Goal: Find specific page/section: Find specific page/section

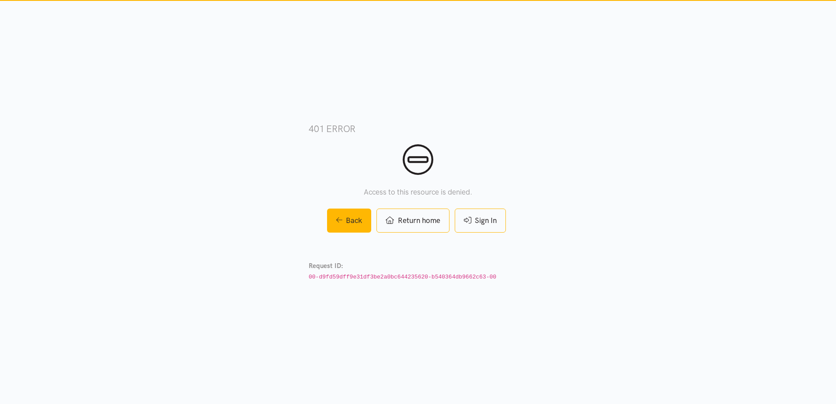
click at [497, 219] on link "Sign In" at bounding box center [480, 221] width 51 height 24
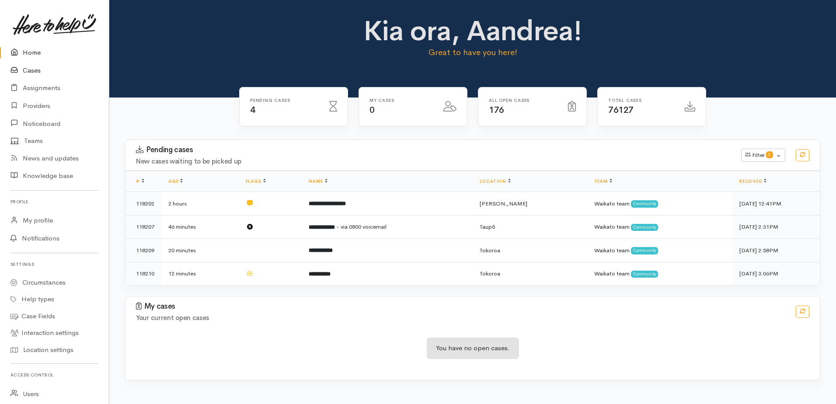
click at [35, 68] on link "Cases" at bounding box center [54, 71] width 109 height 18
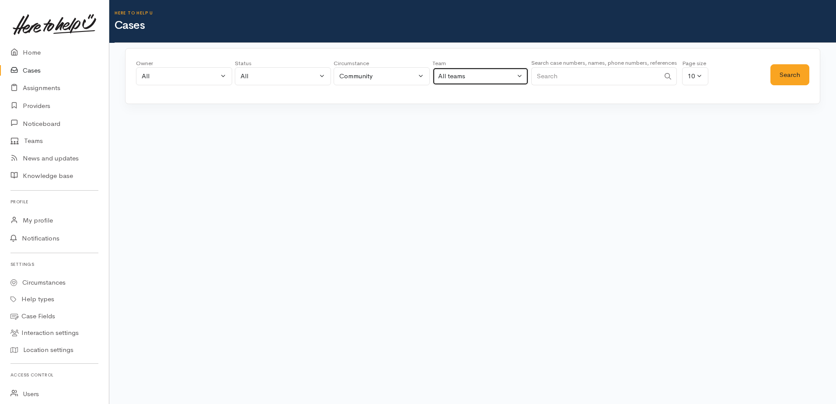
click at [492, 80] on div "All teams" at bounding box center [476, 76] width 77 height 10
click at [462, 114] on span "All teams" at bounding box center [456, 118] width 27 height 10
click at [473, 77] on div "All teams" at bounding box center [476, 76] width 77 height 10
click at [460, 159] on span "Waikato team" at bounding box center [463, 158] width 40 height 10
click at [795, 83] on button "Search" at bounding box center [790, 74] width 39 height 21
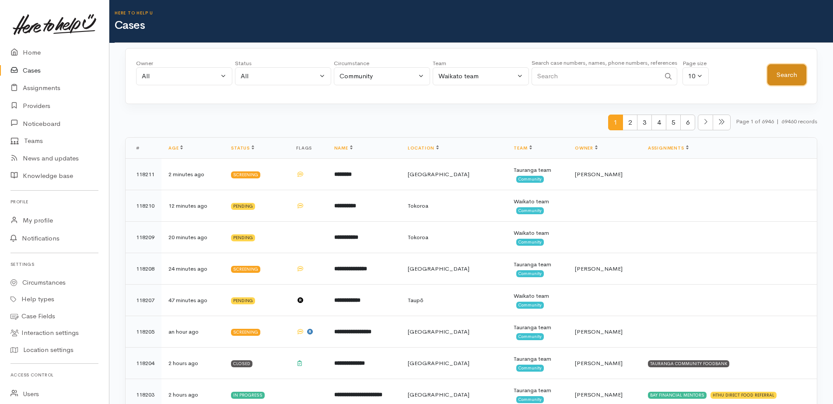
scroll to position [44, 0]
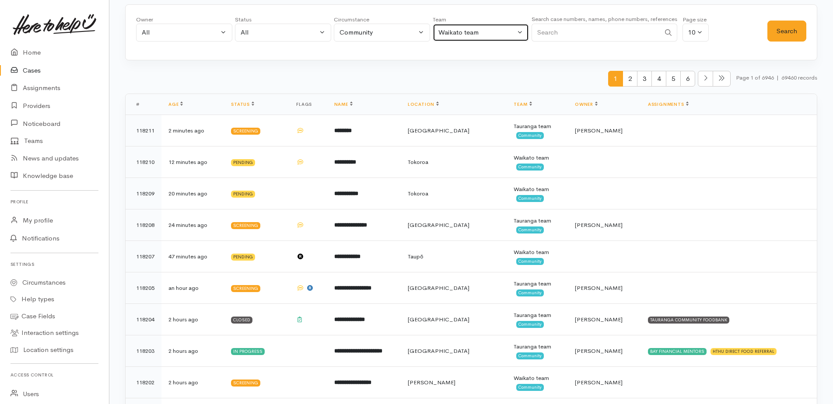
click at [495, 34] on div "Waikato team" at bounding box center [476, 33] width 77 height 10
click at [460, 76] on span "All teams" at bounding box center [456, 75] width 27 height 10
select select "-1"
click at [793, 40] on button "Search" at bounding box center [786, 31] width 39 height 21
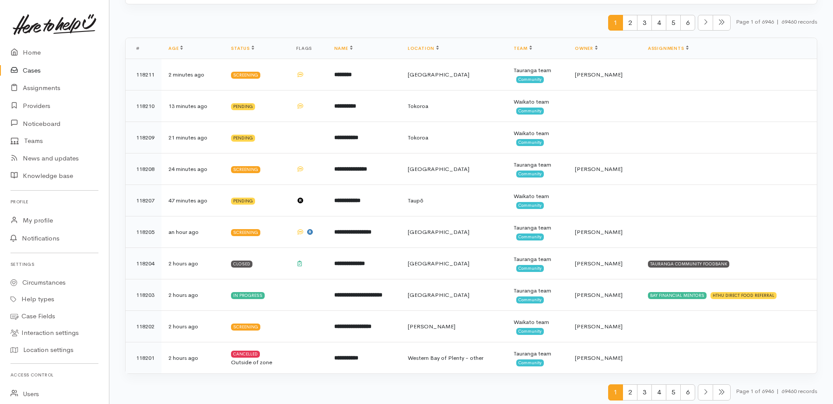
scroll to position [103, 0]
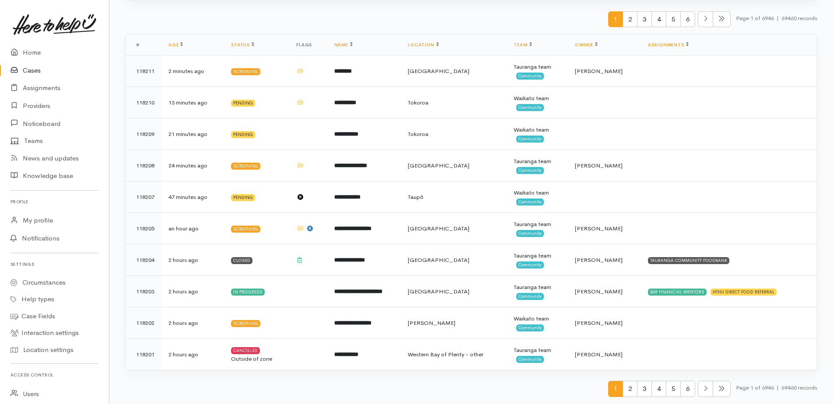
click at [628, 390] on span "2" at bounding box center [629, 389] width 15 height 16
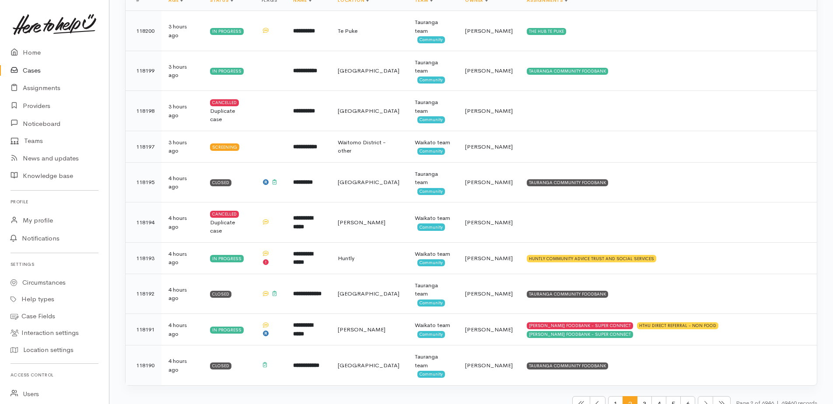
scroll to position [163, 0]
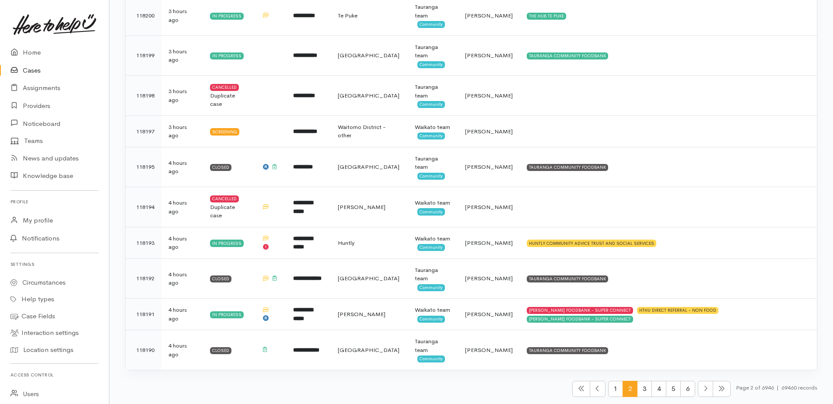
click at [639, 390] on span "3" at bounding box center [644, 389] width 15 height 16
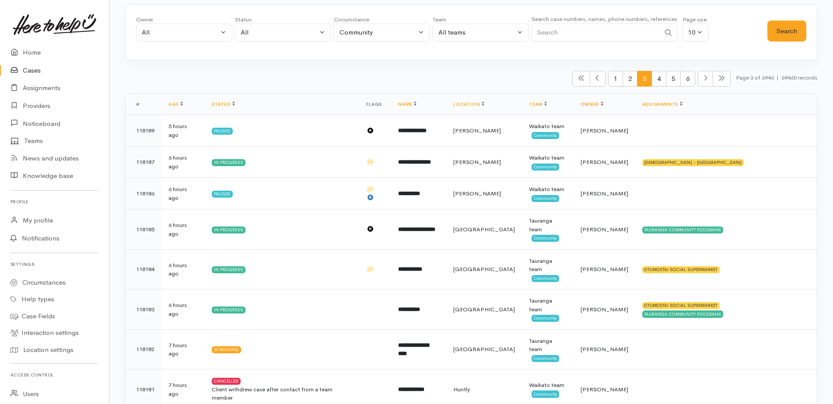
scroll to position [103, 0]
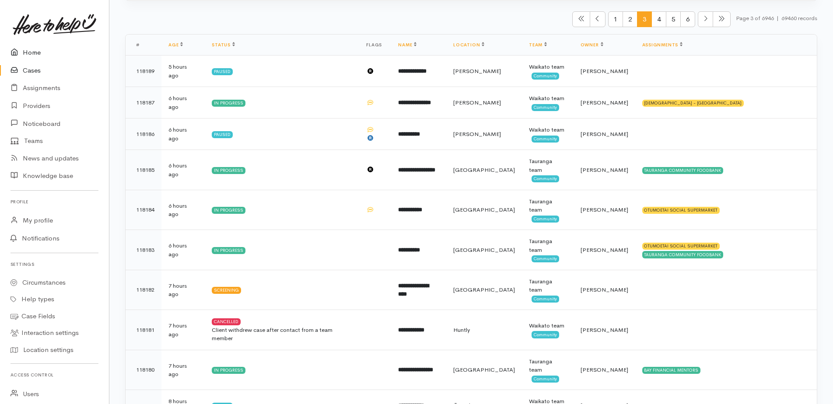
click at [40, 55] on link "Home" at bounding box center [54, 53] width 109 height 18
